Goal: Check status: Check status

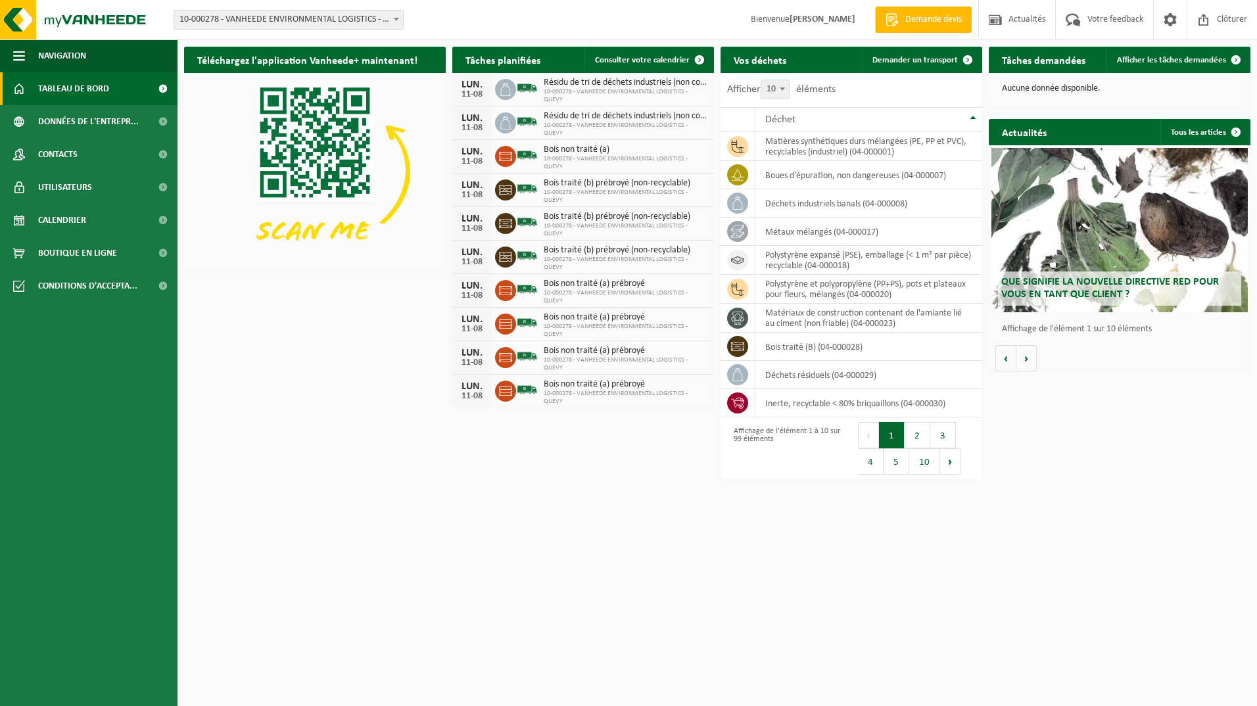
click at [1045, 59] on h2 "Tâches demandées" at bounding box center [1044, 60] width 110 height 26
click at [1165, 59] on span "Afficher les tâches demandées" at bounding box center [1171, 60] width 109 height 9
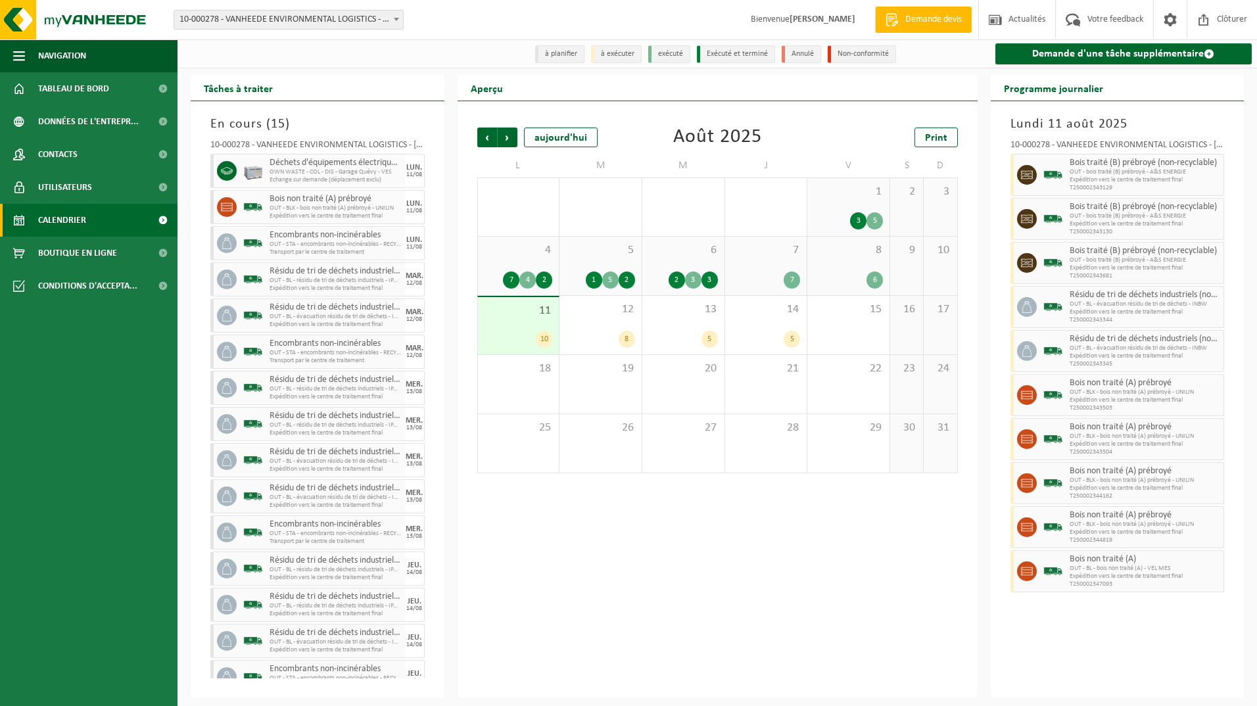
click at [399, 18] on span at bounding box center [396, 19] width 13 height 17
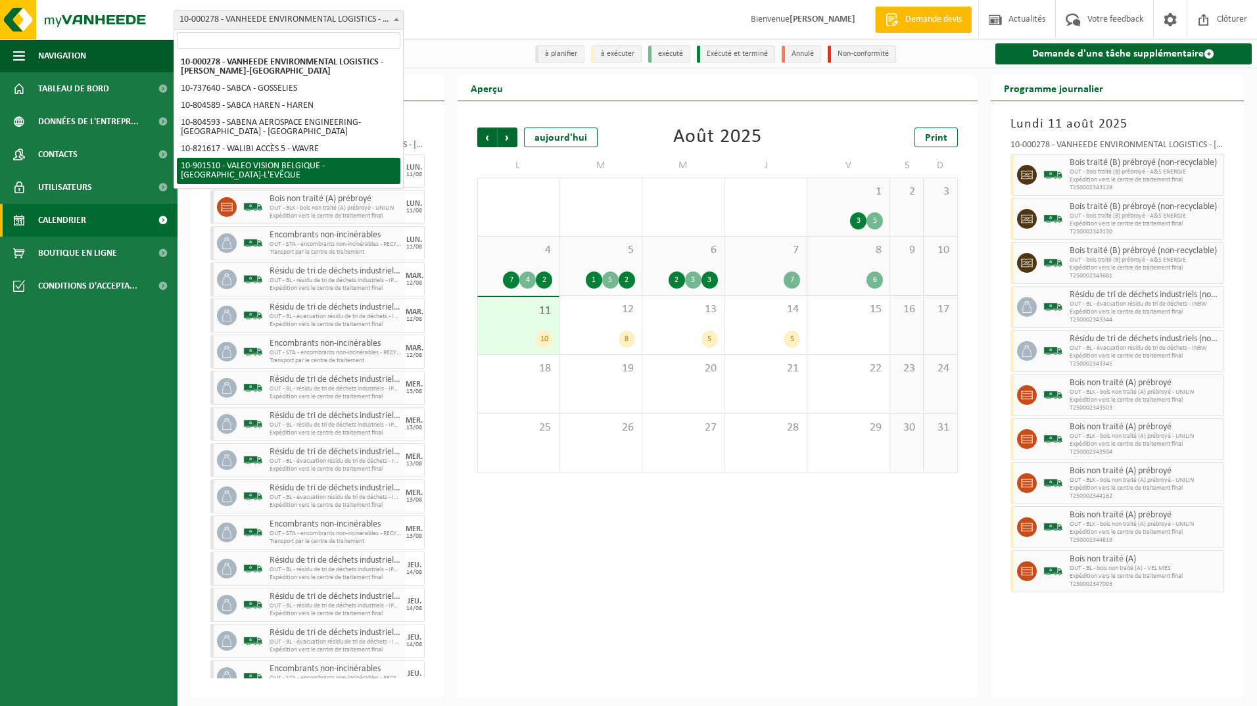
select select "134945"
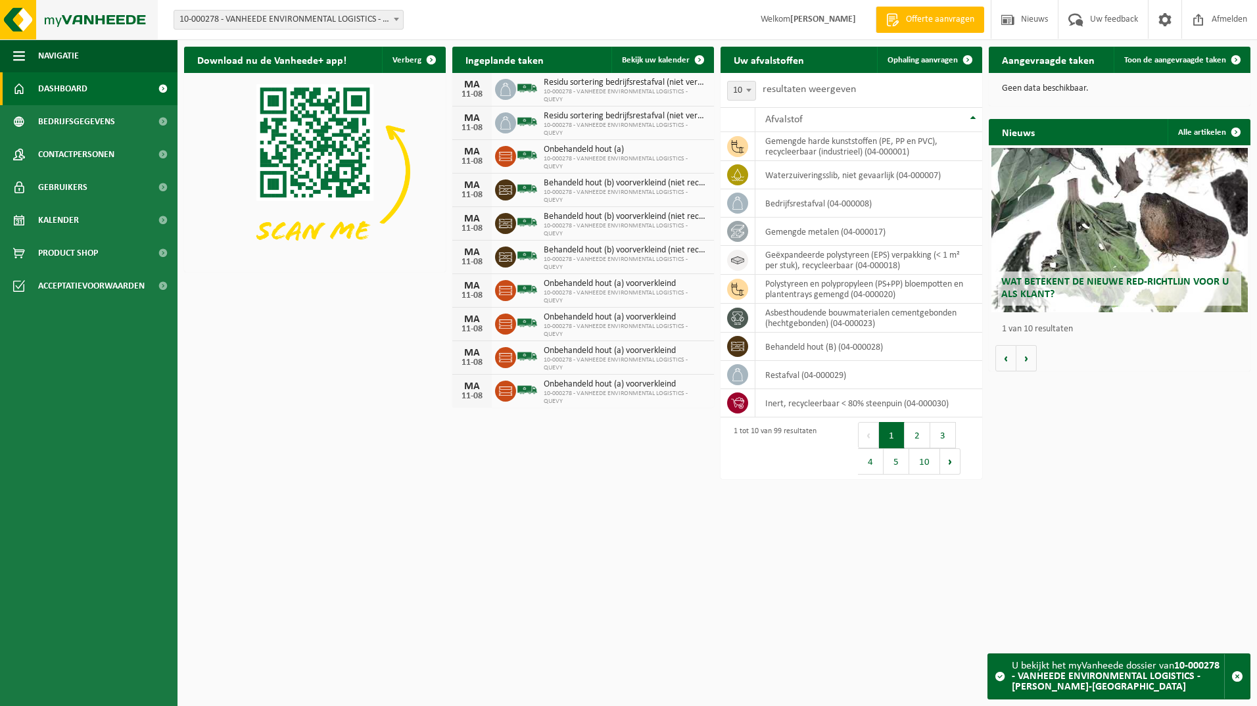
click at [25, 20] on img at bounding box center [79, 19] width 158 height 39
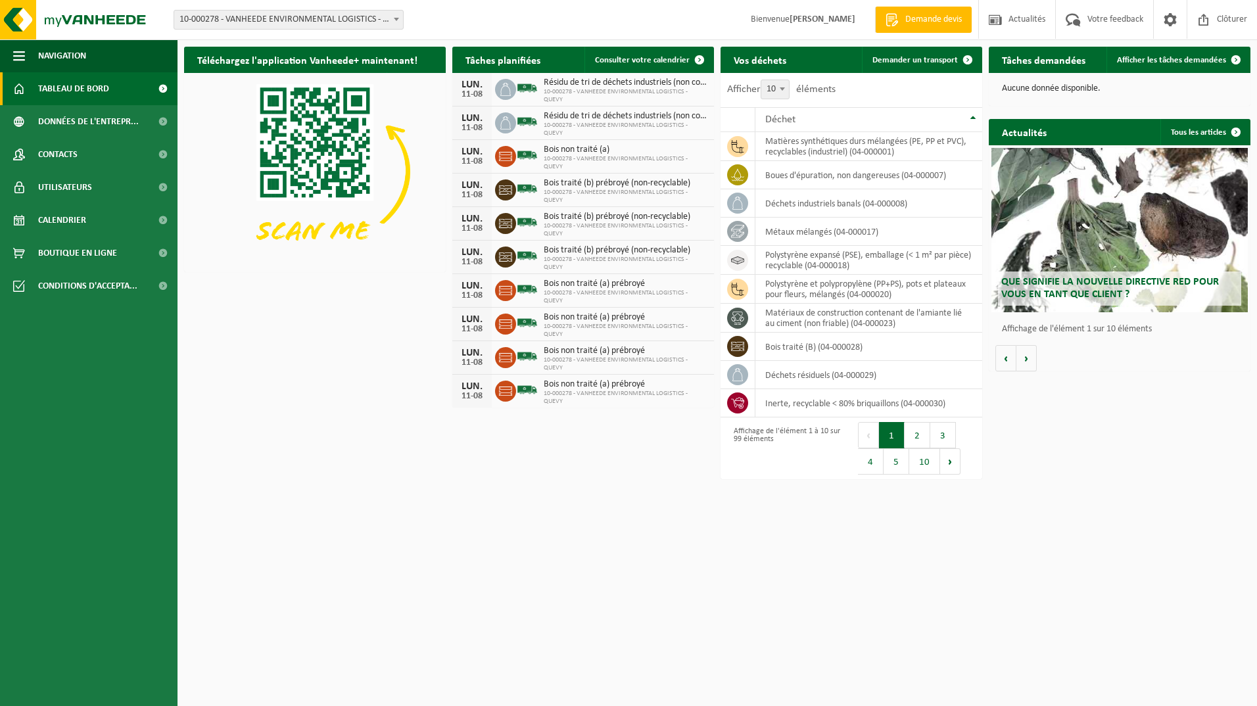
click at [83, 89] on span "Tableau de bord" at bounding box center [73, 88] width 71 height 33
click at [1131, 71] on link "Afficher les tâches demandées" at bounding box center [1177, 60] width 143 height 26
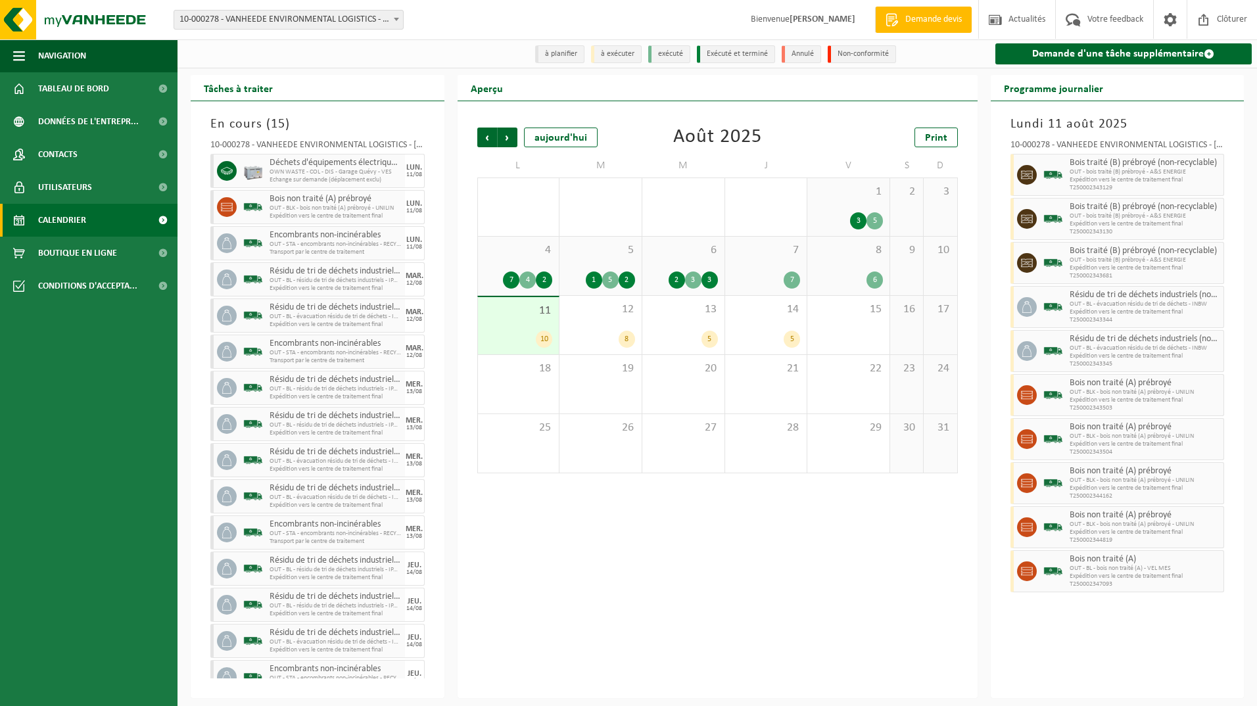
scroll to position [18, 0]
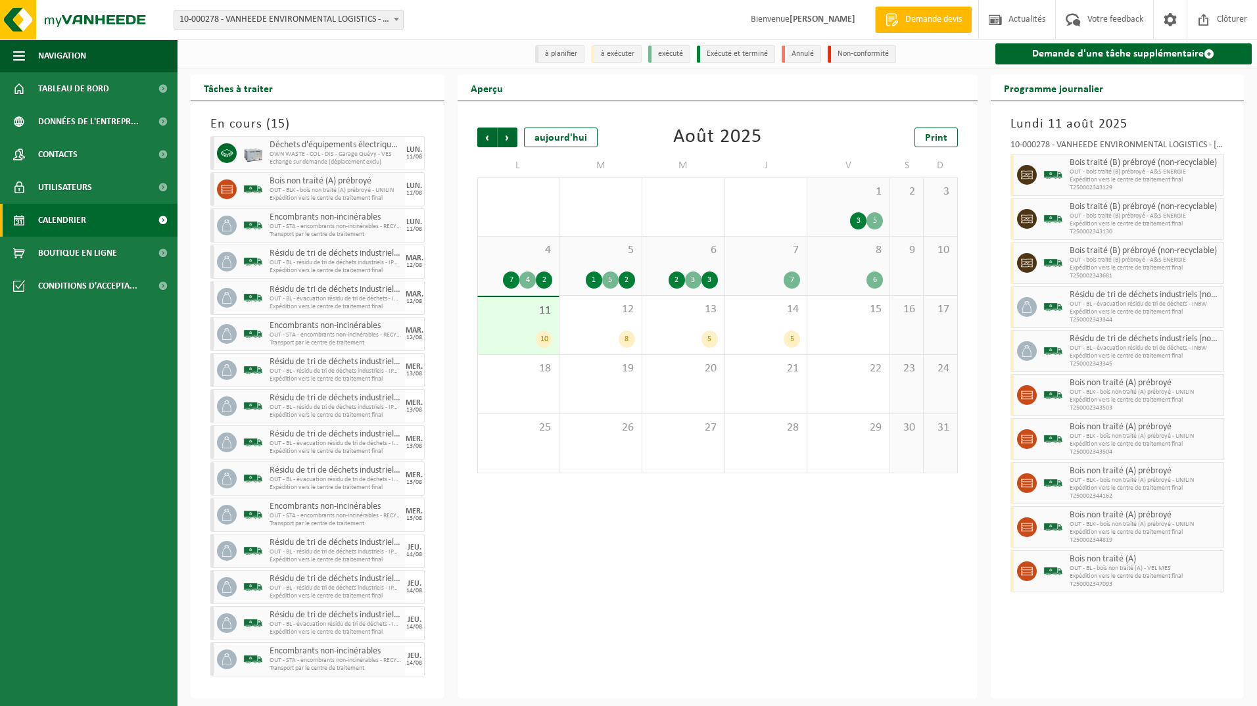
click at [78, 218] on span "Calendrier" at bounding box center [62, 220] width 48 height 33
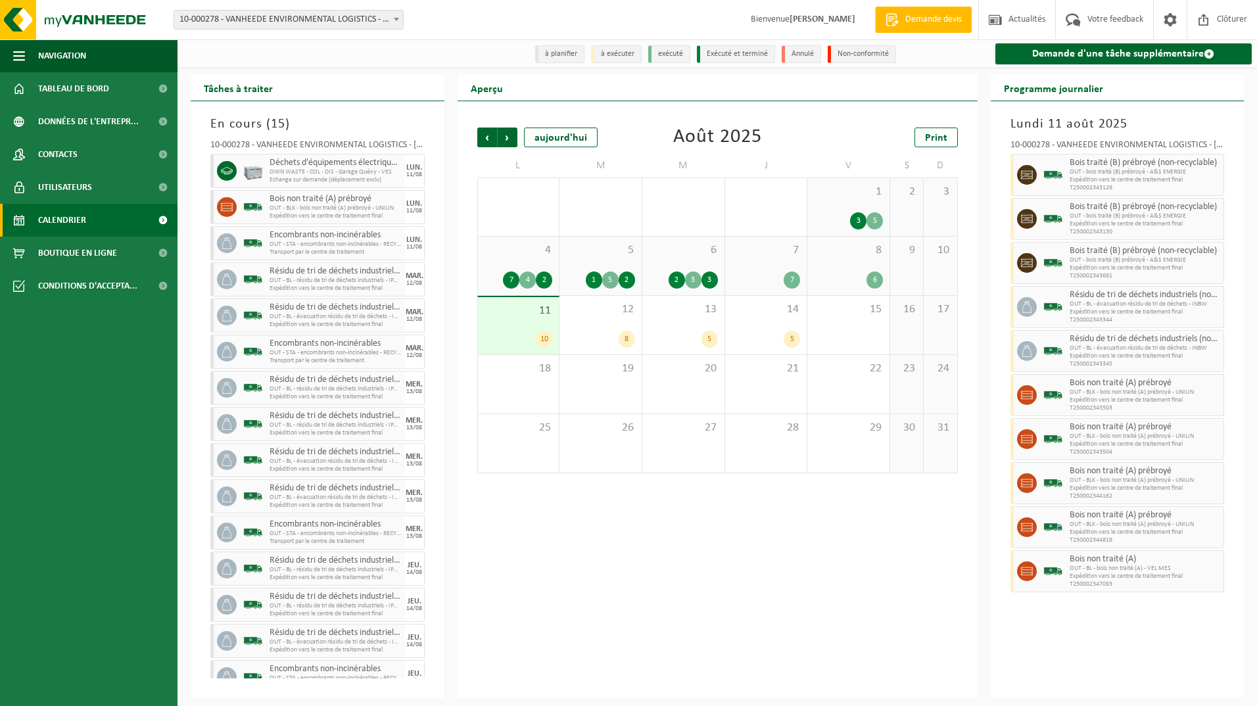
scroll to position [18, 0]
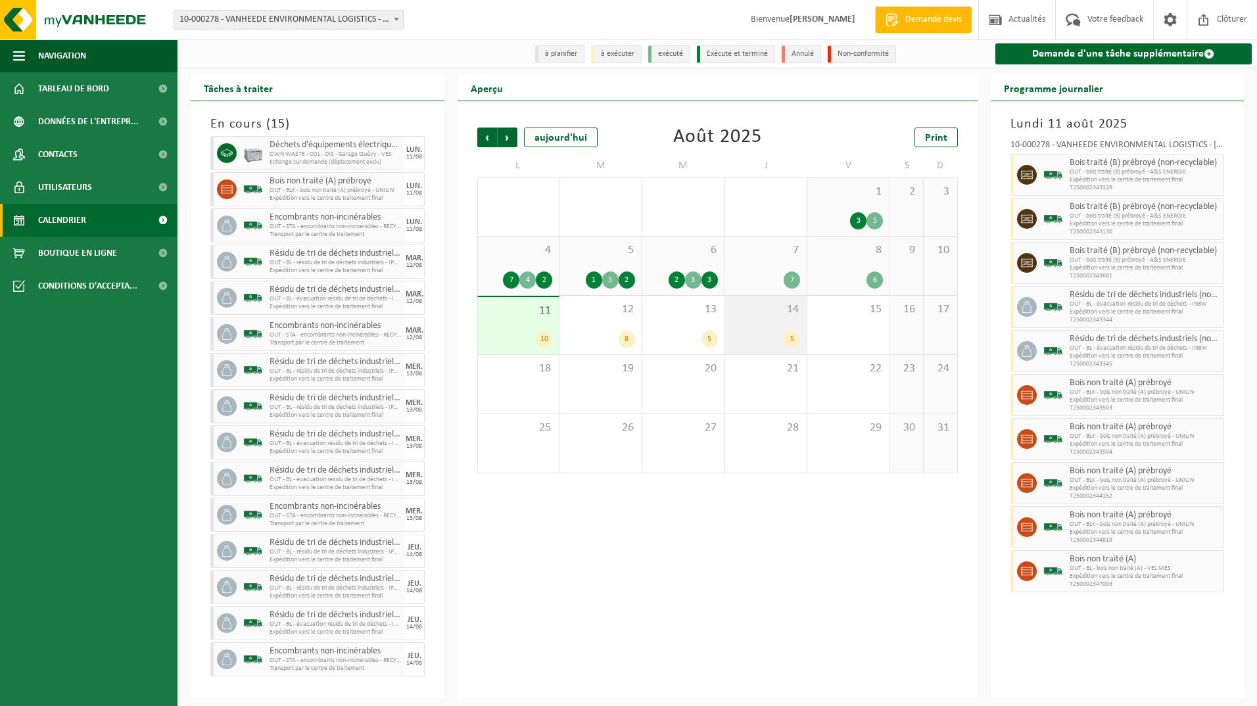
click at [754, 328] on div "14 5" at bounding box center [766, 325] width 82 height 59
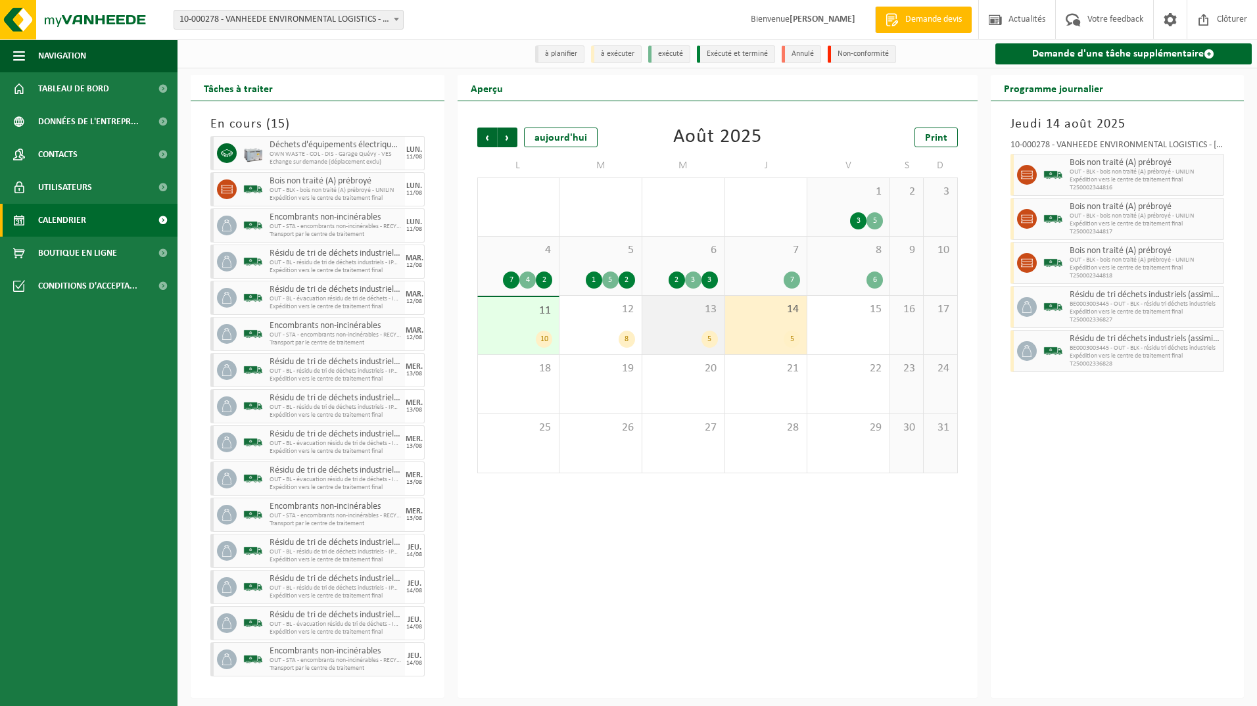
click at [670, 323] on div "13 5" at bounding box center [683, 325] width 82 height 59
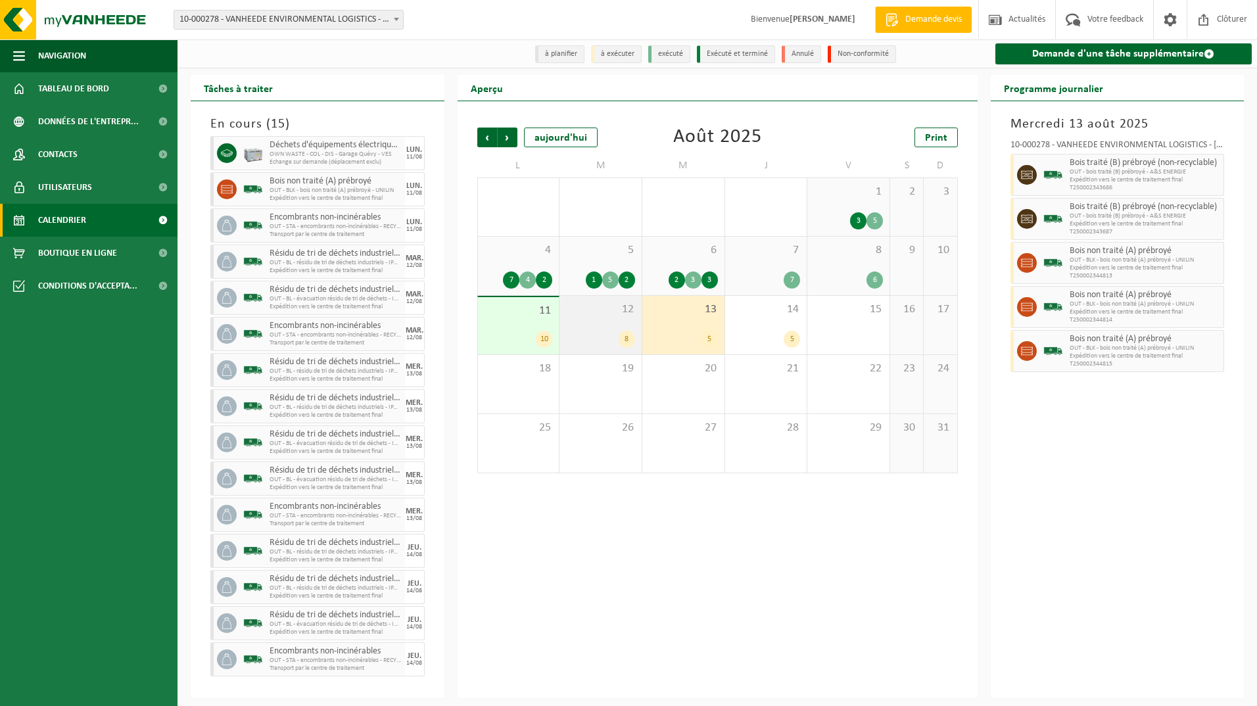
click at [599, 322] on div "12 8" at bounding box center [600, 325] width 82 height 59
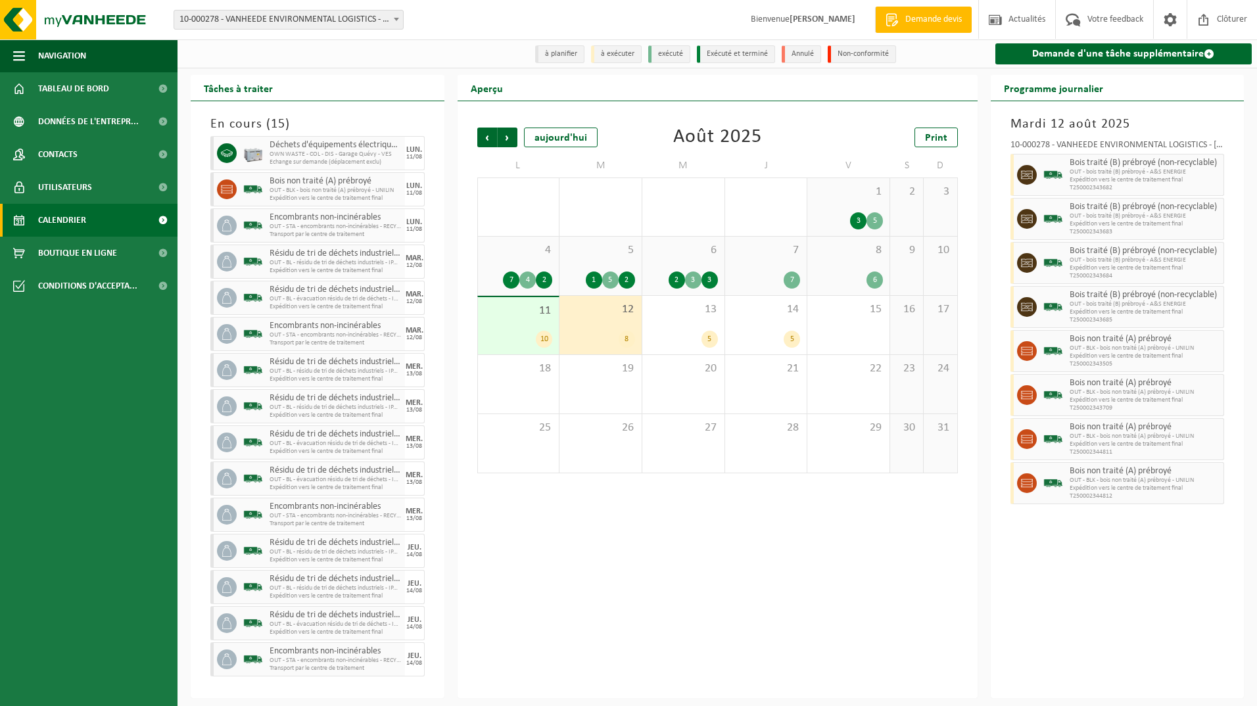
click at [519, 323] on div "11 10" at bounding box center [519, 325] width 82 height 57
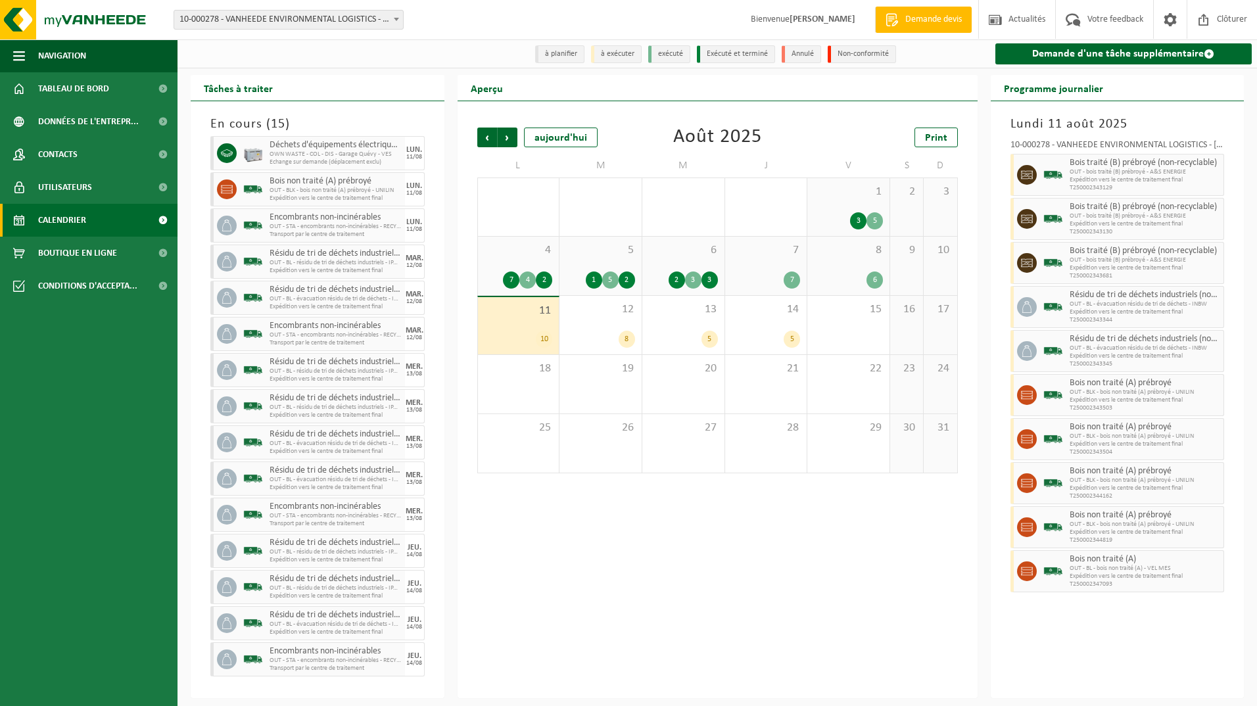
click at [458, 325] on div "Précédent Suivant aujourd'hui Août 2025 Print L M M J V S D 28 5 5 29 2 2 30 3 …" at bounding box center [718, 399] width 520 height 597
click at [64, 87] on span "Tableau de bord" at bounding box center [73, 88] width 71 height 33
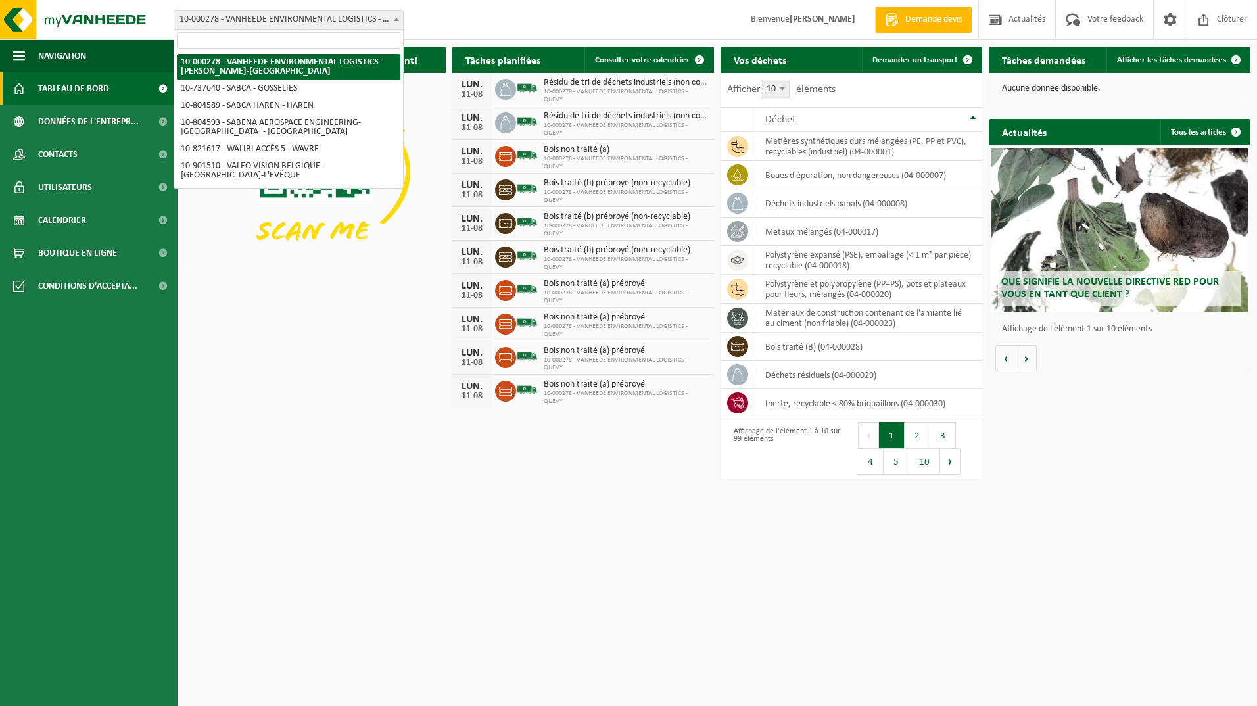
click at [400, 18] on span at bounding box center [396, 19] width 13 height 17
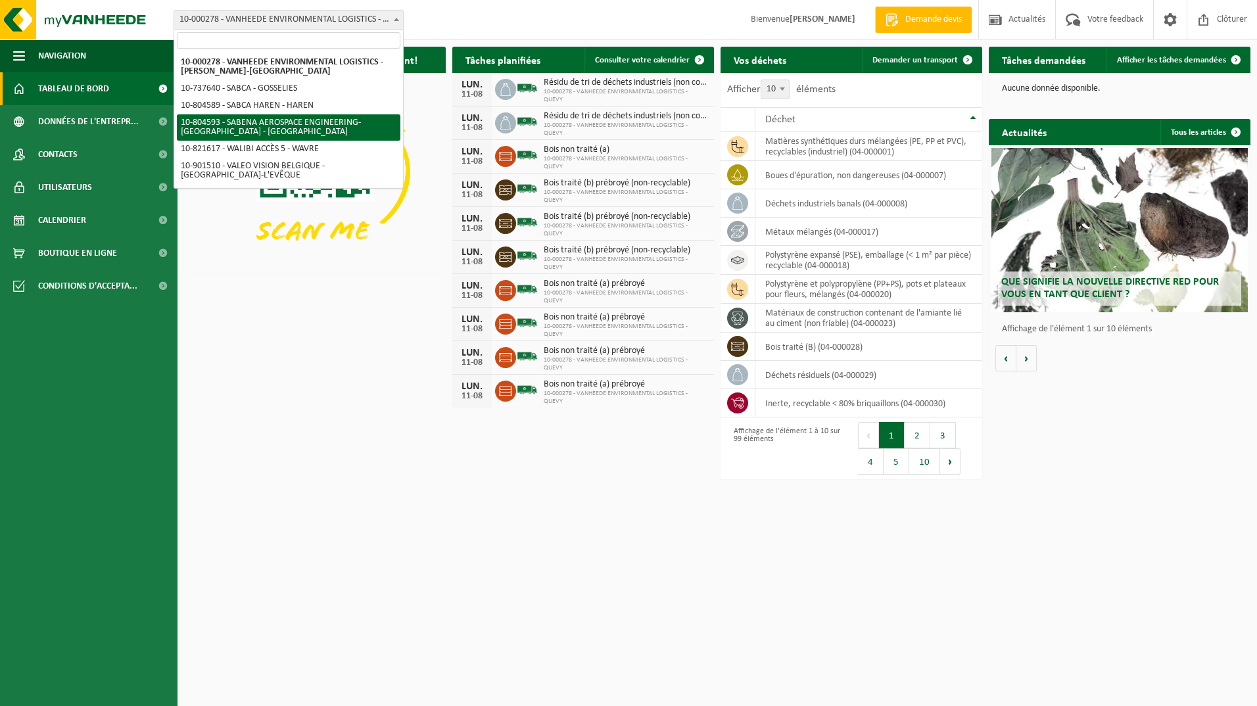
select select "34498"
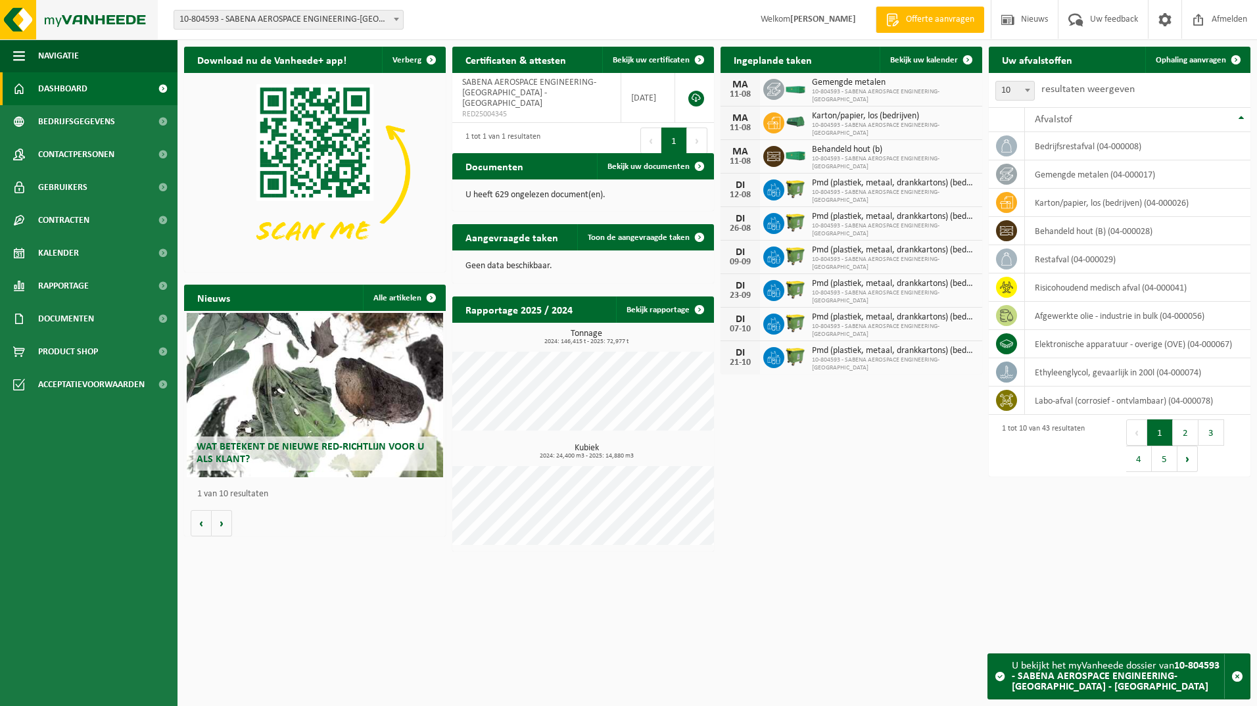
click at [30, 12] on img at bounding box center [79, 19] width 158 height 39
